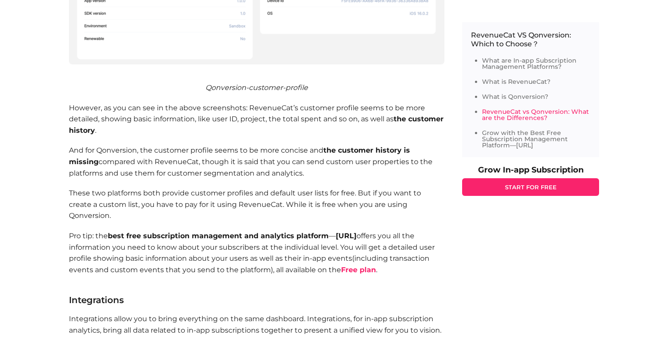
scroll to position [2840, 0]
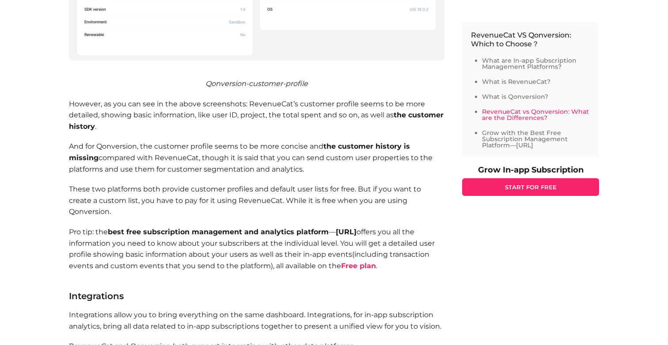
drag, startPoint x: 337, startPoint y: 208, endPoint x: 374, endPoint y: 208, distance: 36.6
click at [356, 228] on b "Appflow.ai" at bounding box center [346, 232] width 21 height 8
copy b "Appflow.ai"
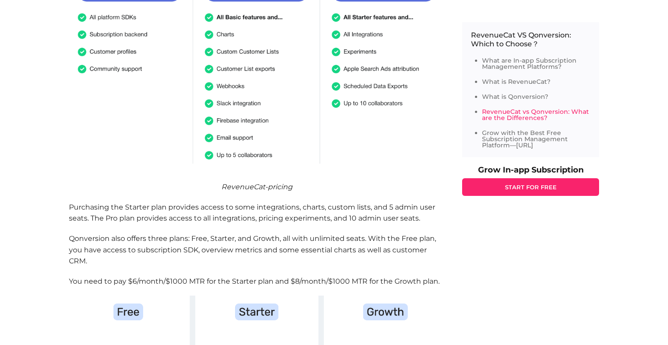
scroll to position [4440, 0]
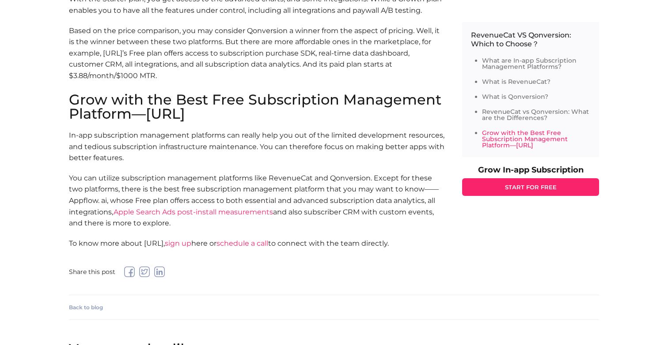
scroll to position [5080, 0]
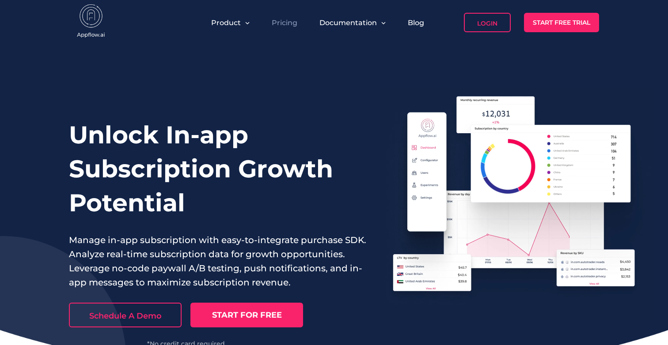
click at [287, 24] on link "Pricing" at bounding box center [285, 23] width 26 height 8
